Goal: Complete application form

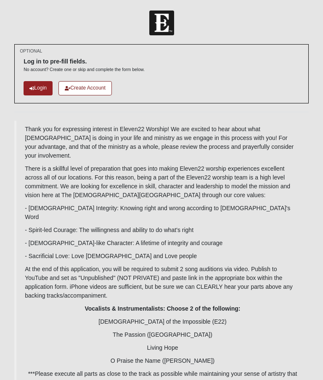
click at [24, 87] on link "Login" at bounding box center [38, 88] width 29 height 14
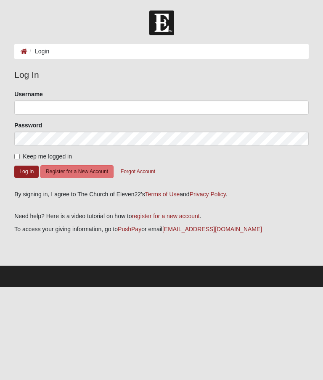
click at [36, 58] on ol "Login" at bounding box center [161, 52] width 294 height 16
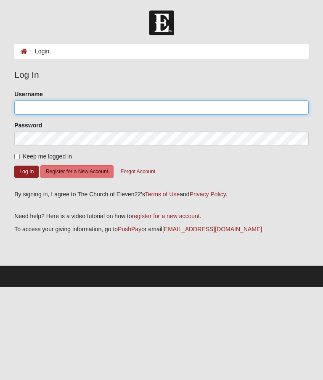
click at [182, 113] on input "Username" at bounding box center [161, 107] width 294 height 14
type input "MakailaJCobb"
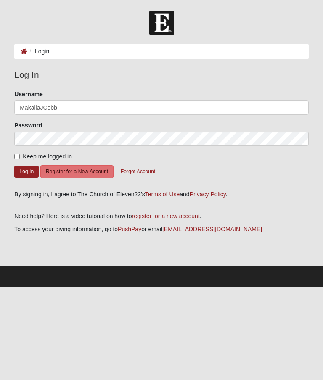
click at [277, 169] on form "Please correct the following: Username MakailaJCobb Password Keep me logged in …" at bounding box center [161, 137] width 294 height 94
click at [19, 159] on input "Keep me logged in" at bounding box center [16, 156] width 5 height 5
checkbox input "true"
click at [23, 173] on button "Log In" at bounding box center [26, 171] width 24 height 12
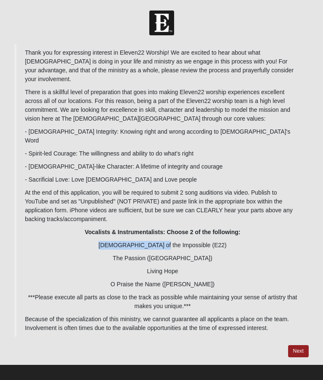
click at [147, 254] on p "The Passion ([GEOGRAPHIC_DATA])" at bounding box center [162, 258] width 275 height 9
copy p "Living Hope"
click at [176, 254] on p "The Passion ([GEOGRAPHIC_DATA])" at bounding box center [162, 258] width 275 height 9
click at [155, 254] on p "The Passion ([GEOGRAPHIC_DATA])" at bounding box center [162, 258] width 275 height 9
copy p "The Passion ([GEOGRAPHIC_DATA])"
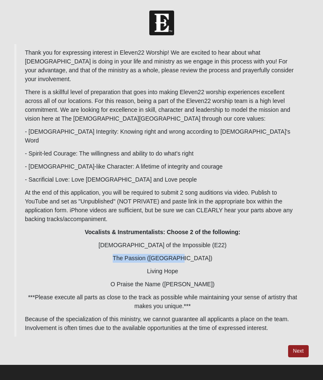
click at [186, 280] on p "O Praise the Name ([PERSON_NAME])" at bounding box center [162, 284] width 275 height 9
click at [165, 280] on p "O Praise the Name ([PERSON_NAME])" at bounding box center [162, 284] width 275 height 9
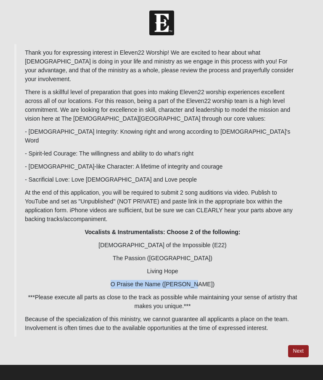
copy p "O Praise the Name ([PERSON_NAME])"
click at [308, 345] on link "Next" at bounding box center [298, 351] width 21 height 12
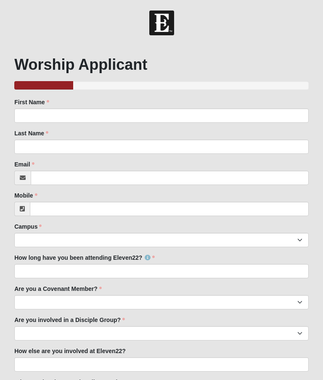
scroll to position [31, 0]
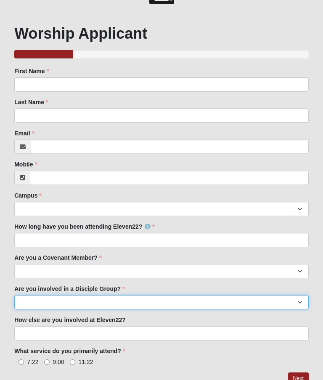
click at [292, 308] on select "Yes No" at bounding box center [161, 302] width 294 height 14
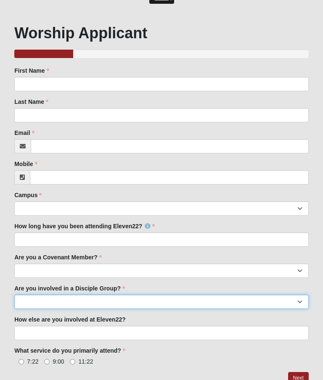
scroll to position [42, 0]
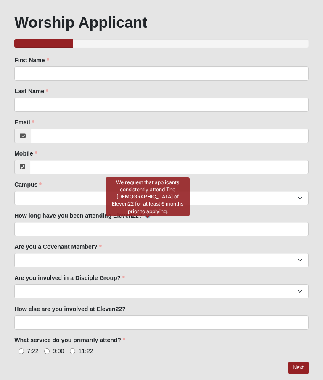
click at [150, 213] on icon at bounding box center [147, 216] width 6 height 6
